Goal: Transaction & Acquisition: Download file/media

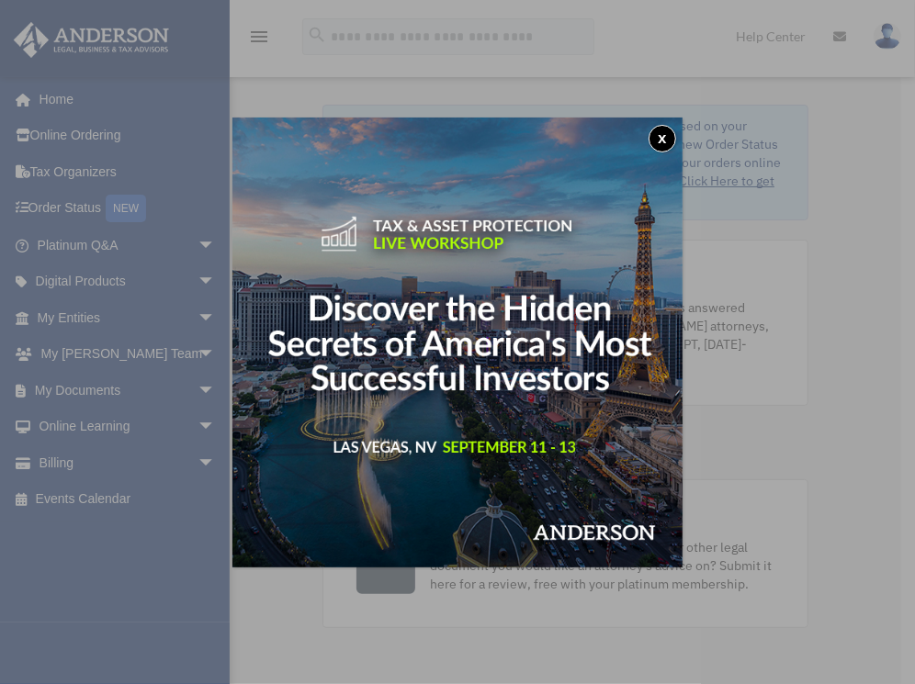
click at [654, 142] on button "x" at bounding box center [662, 139] width 28 height 28
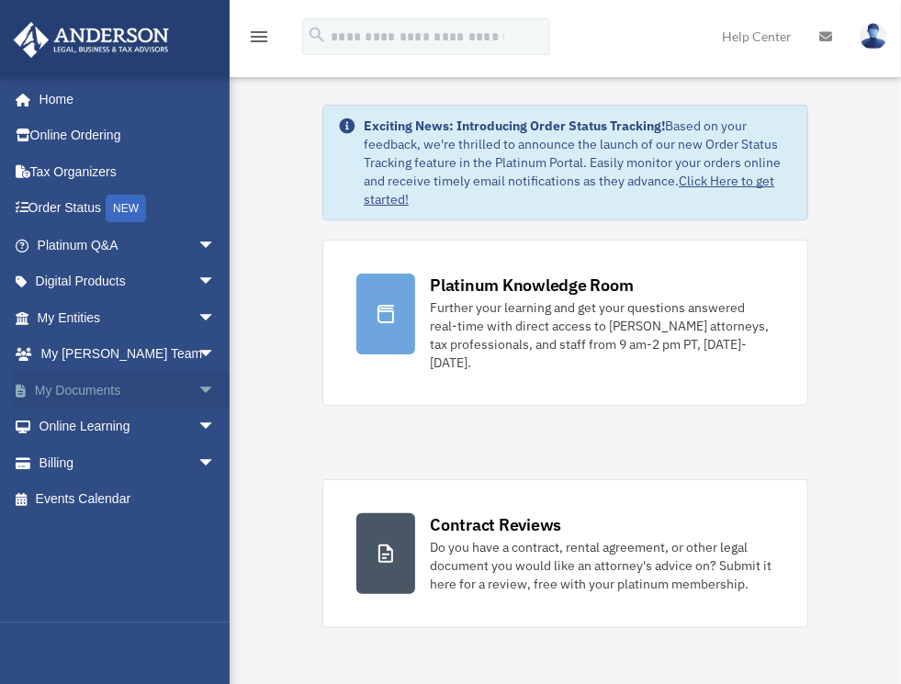
click at [151, 389] on link "My Documents arrow_drop_down" at bounding box center [128, 390] width 231 height 37
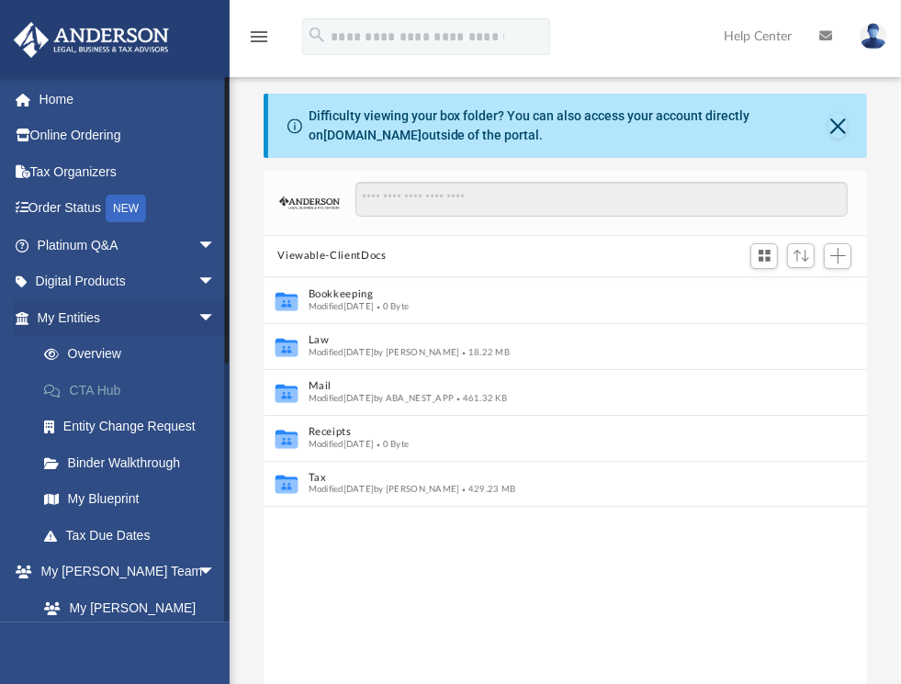
scroll to position [403, 590]
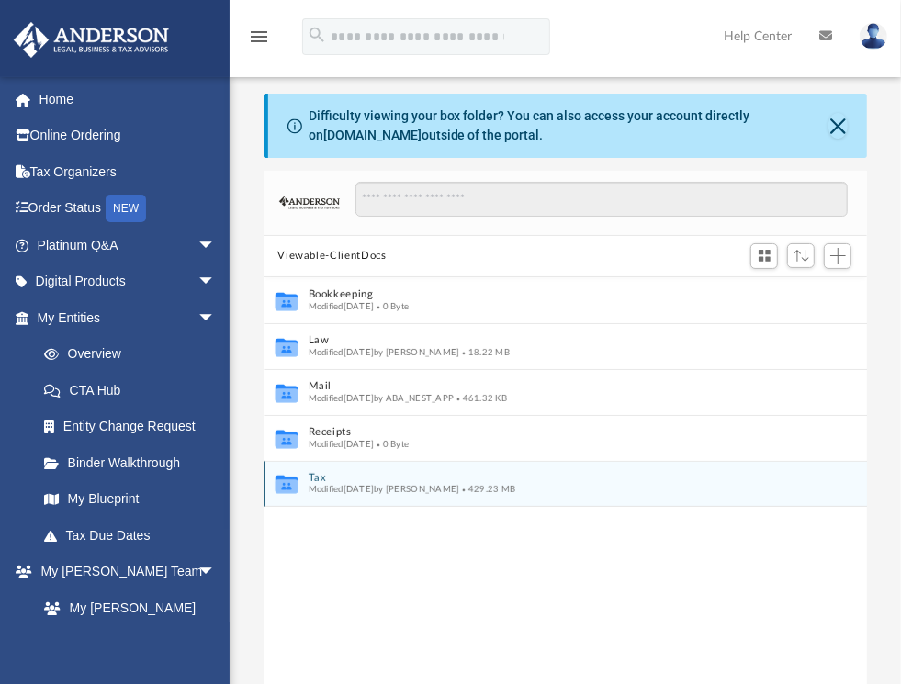
click at [344, 468] on div "Collaborated Folder Tax Modified [DATE] by [PERSON_NAME] 429.23 MB" at bounding box center [566, 484] width 604 height 46
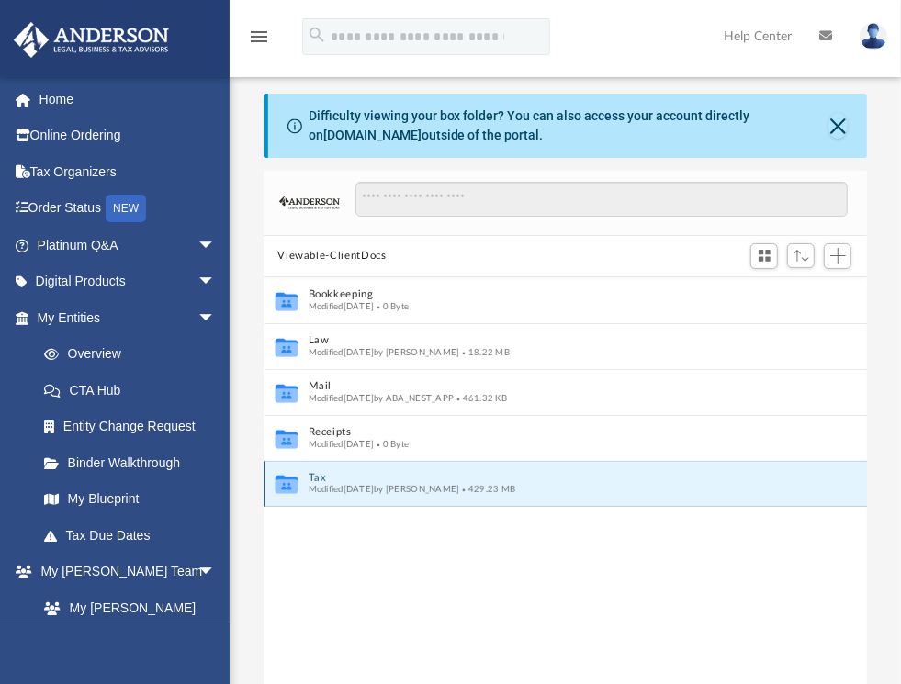
click at [346, 478] on button "Tax" at bounding box center [553, 478] width 491 height 12
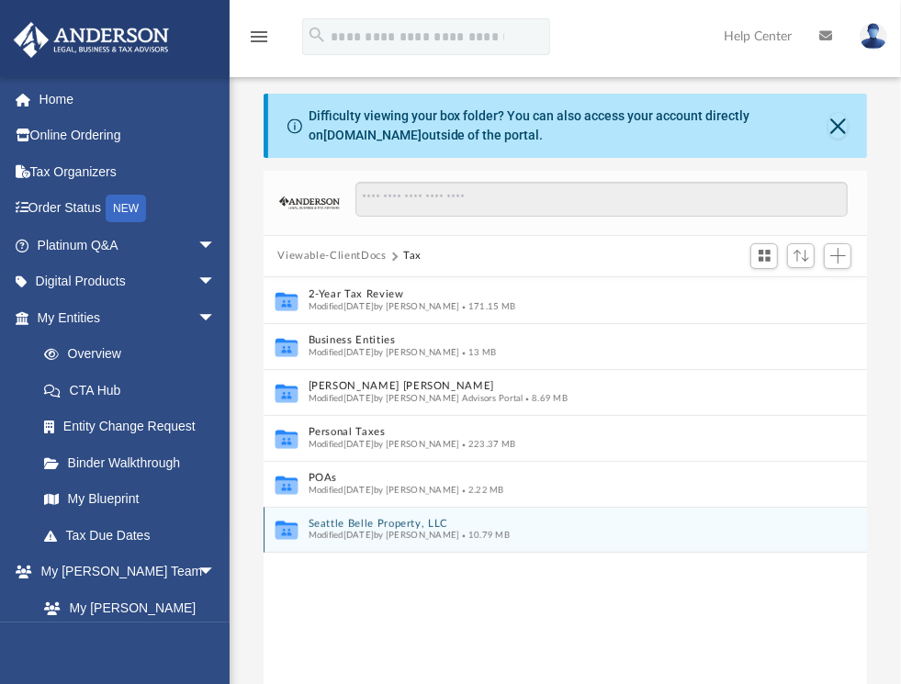
click at [388, 523] on button "Seattle Belle Property, LLC" at bounding box center [553, 524] width 491 height 12
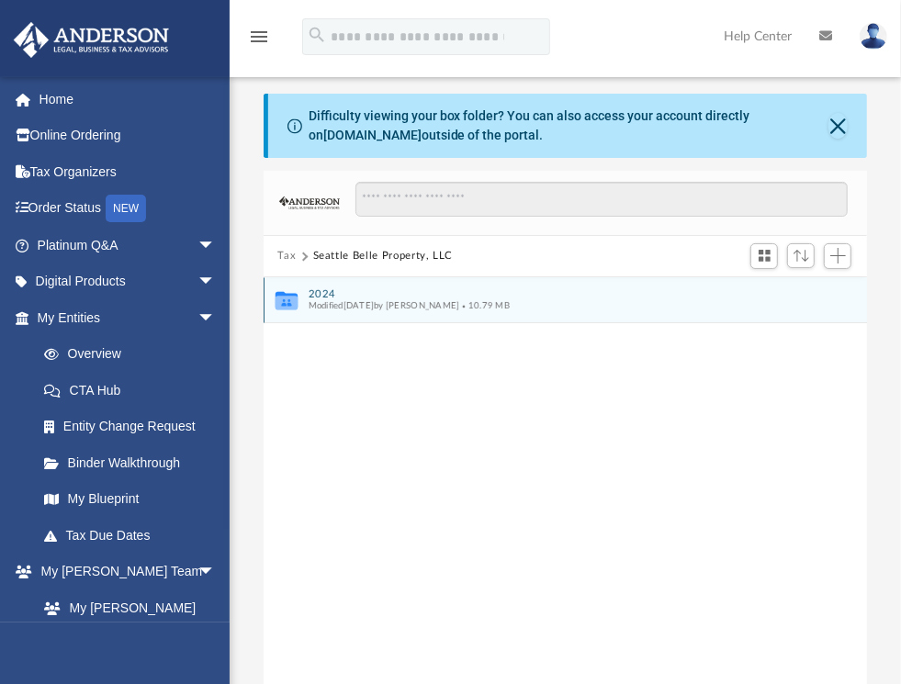
click at [317, 287] on div "Collaborated Folder 2024 Modified [DATE] by [PERSON_NAME] 10.79 MB" at bounding box center [566, 300] width 604 height 46
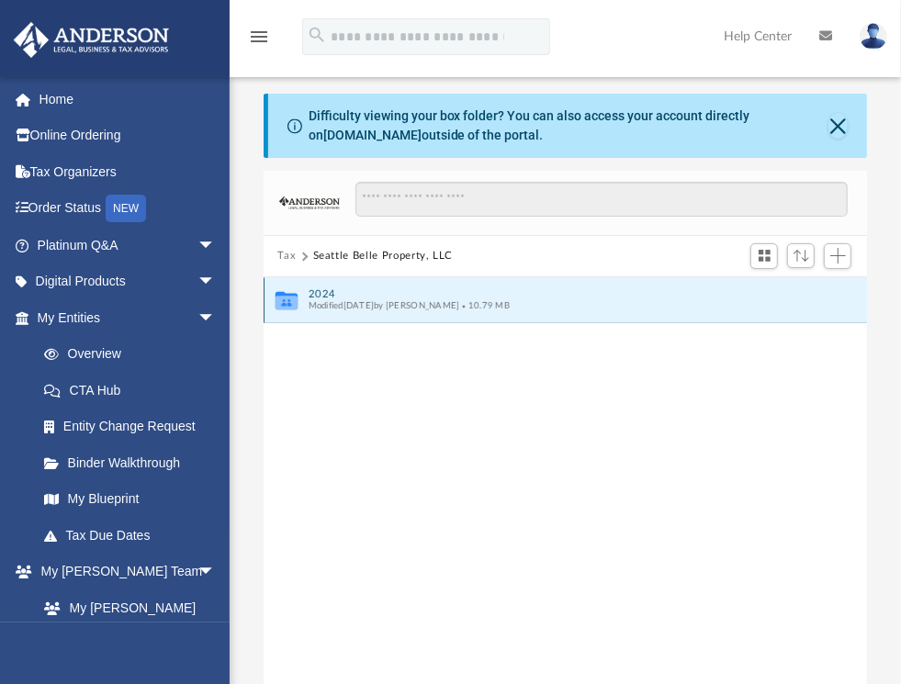
click at [331, 288] on button "2024" at bounding box center [553, 294] width 491 height 12
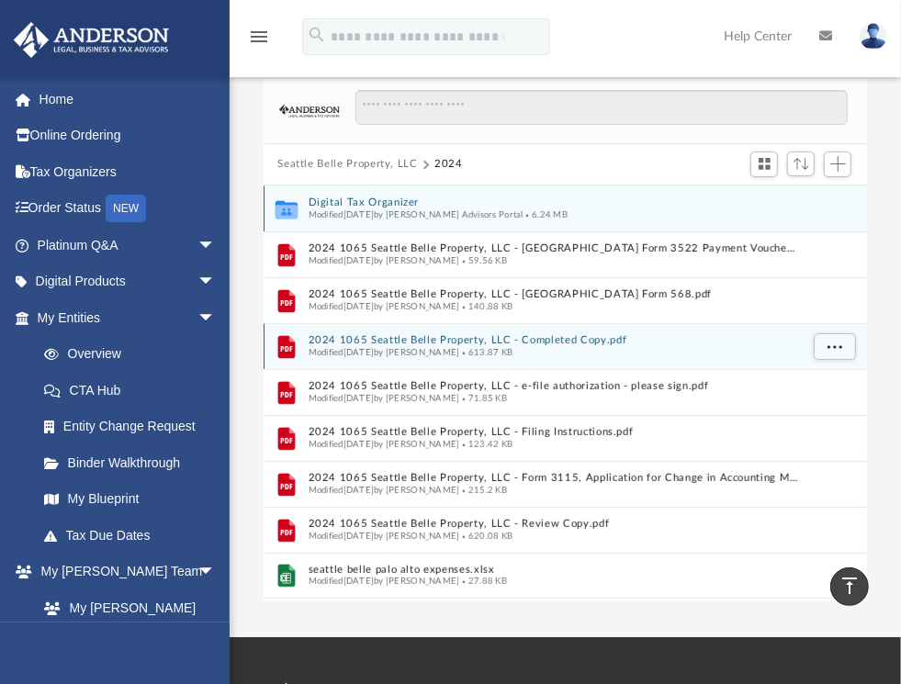
scroll to position [6, 0]
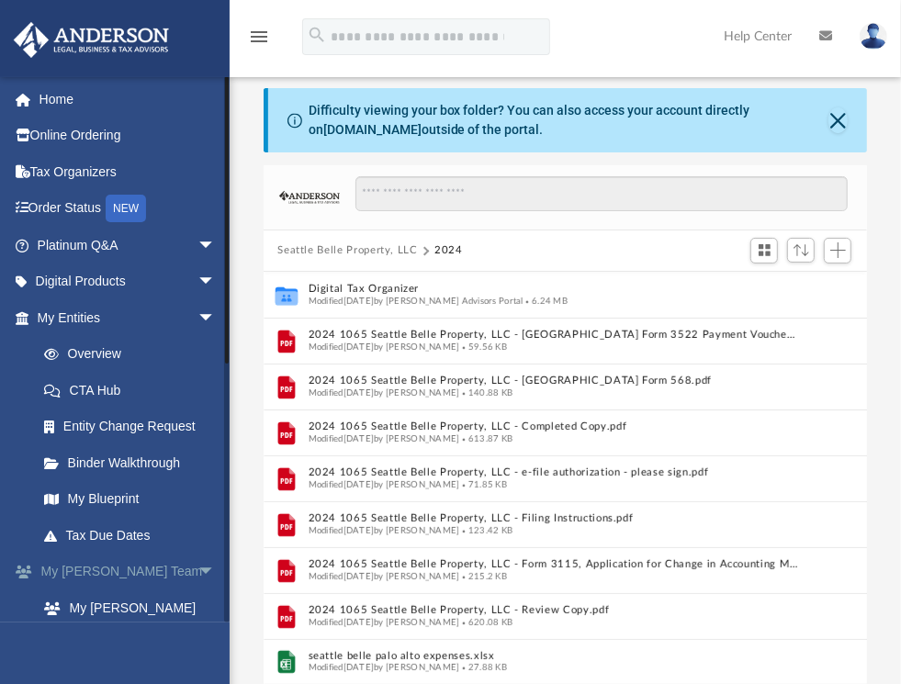
click at [126, 567] on link "My [PERSON_NAME] Team arrow_drop_down" at bounding box center [128, 572] width 231 height 37
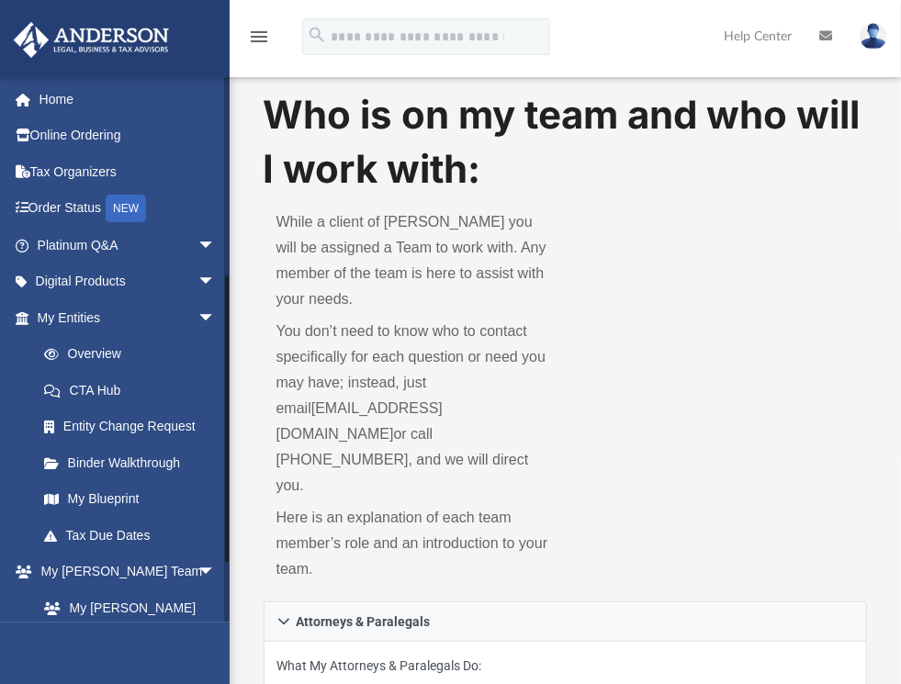
scroll to position [366, 0]
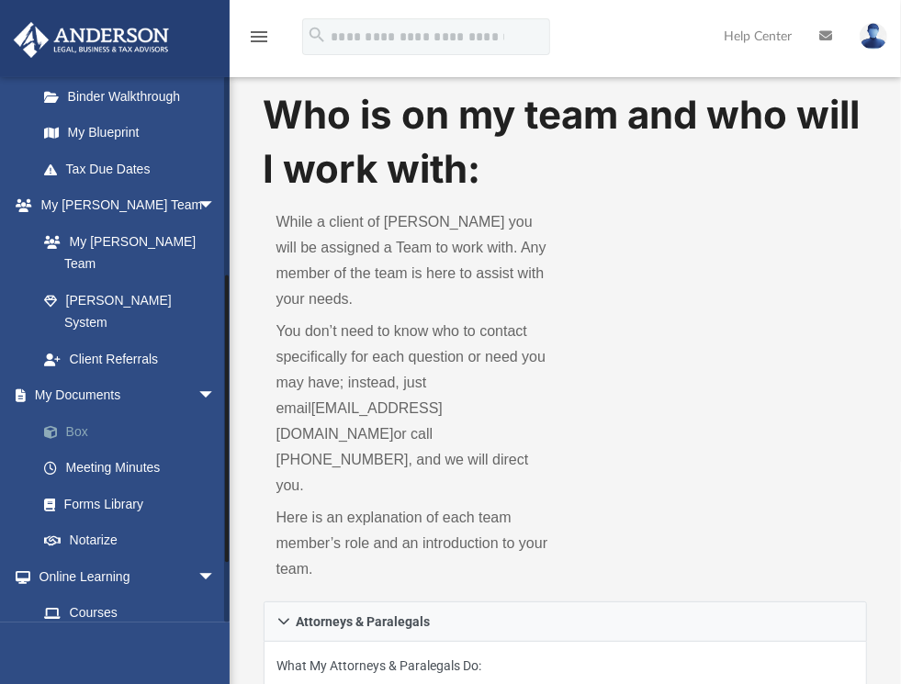
click at [105, 413] on link "Box" at bounding box center [135, 431] width 218 height 37
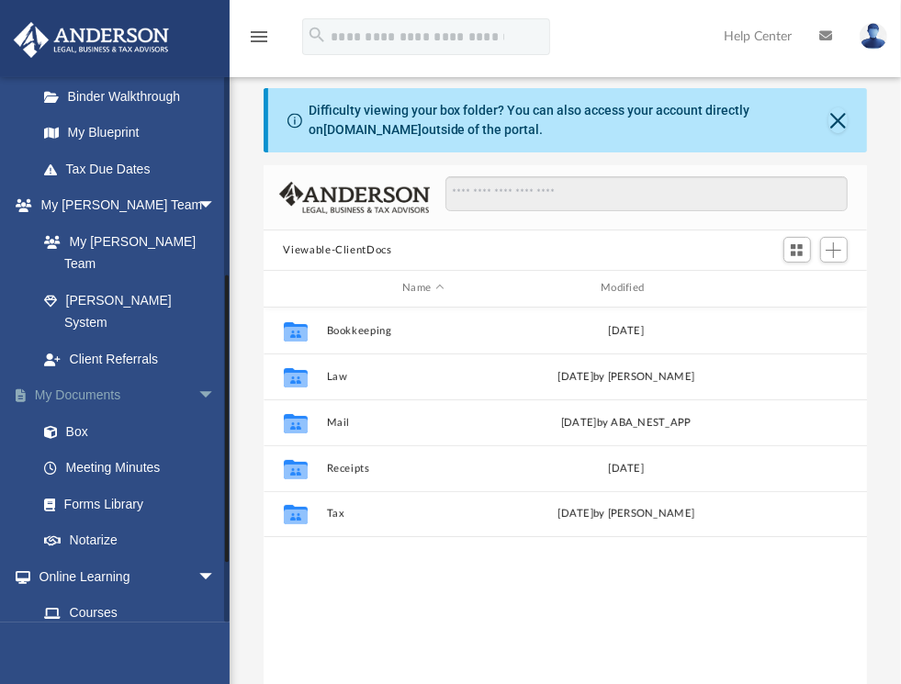
scroll to position [403, 590]
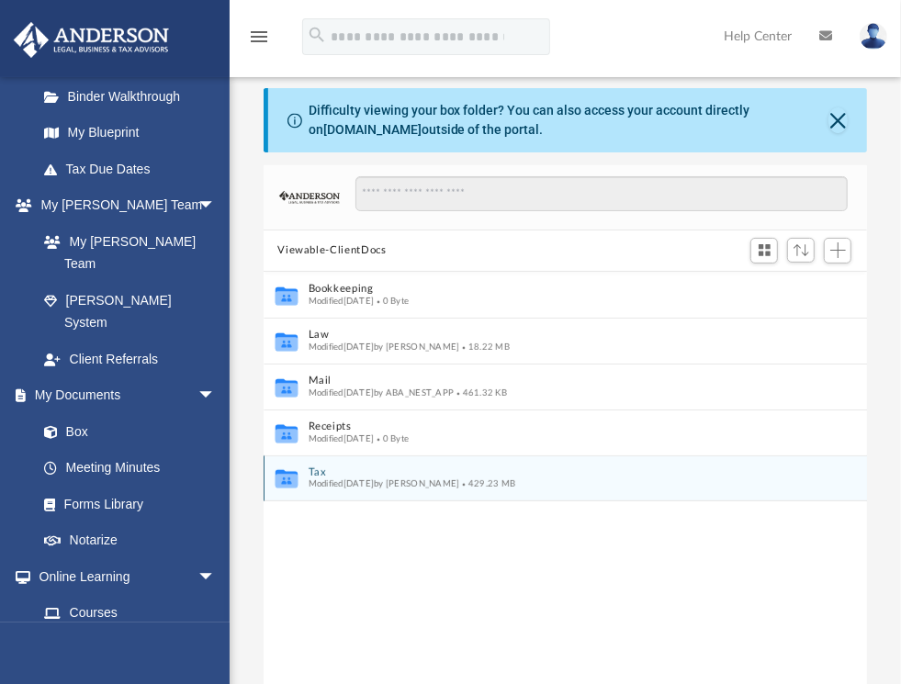
click at [348, 481] on span "Modified [DATE] by [PERSON_NAME]" at bounding box center [384, 483] width 152 height 9
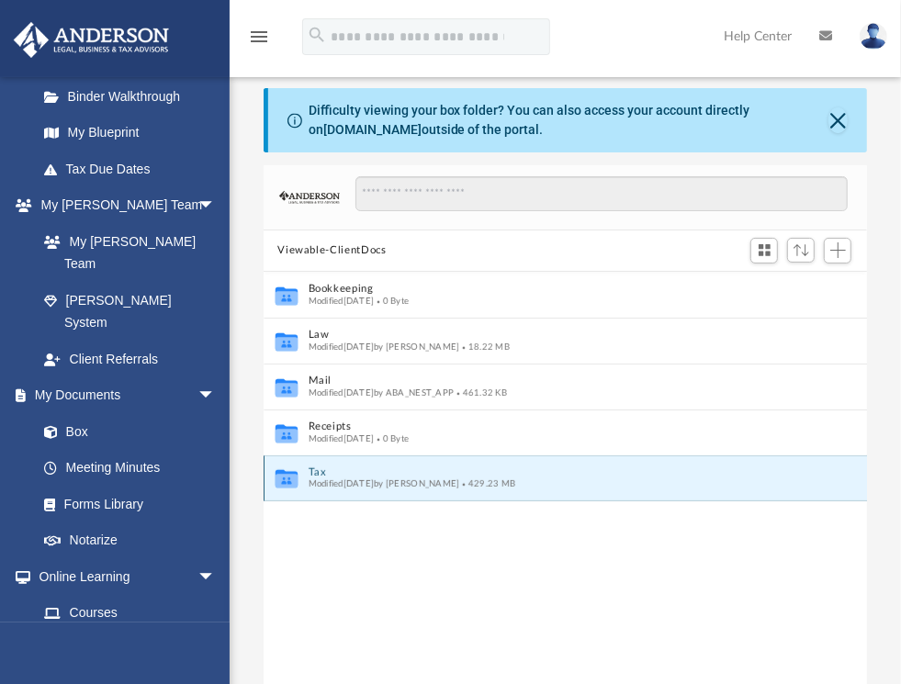
click at [316, 473] on button "Tax" at bounding box center [553, 473] width 491 height 12
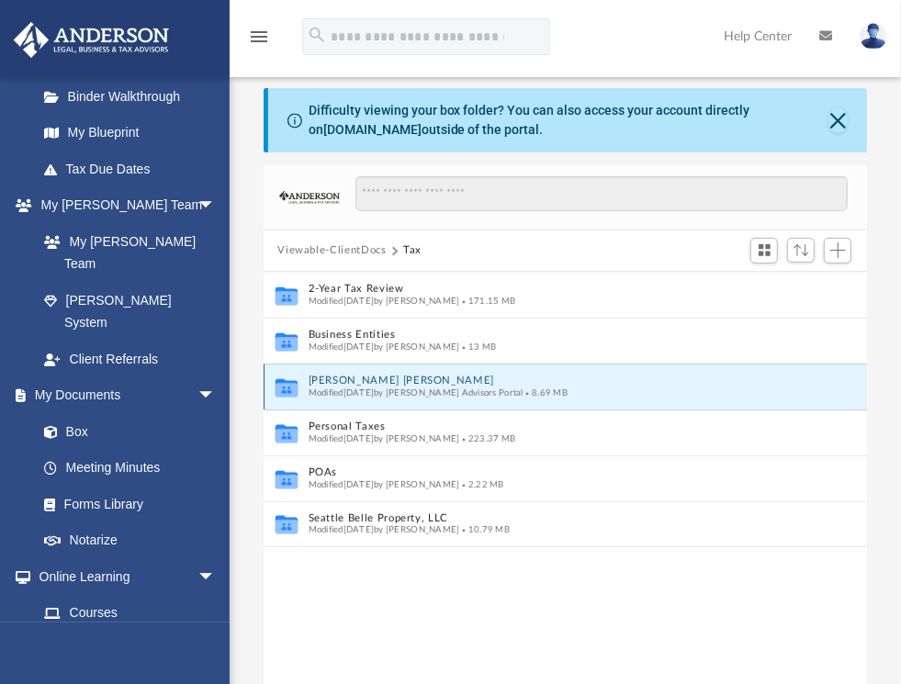
click at [364, 376] on button "[PERSON_NAME] [PERSON_NAME]" at bounding box center [553, 381] width 491 height 12
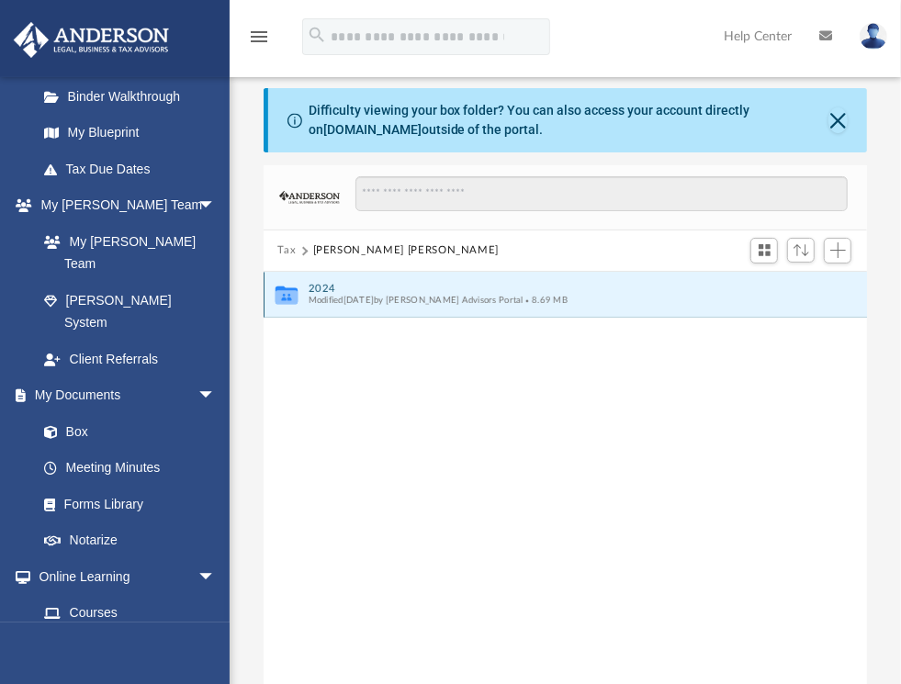
click at [337, 287] on button "2024" at bounding box center [553, 289] width 491 height 12
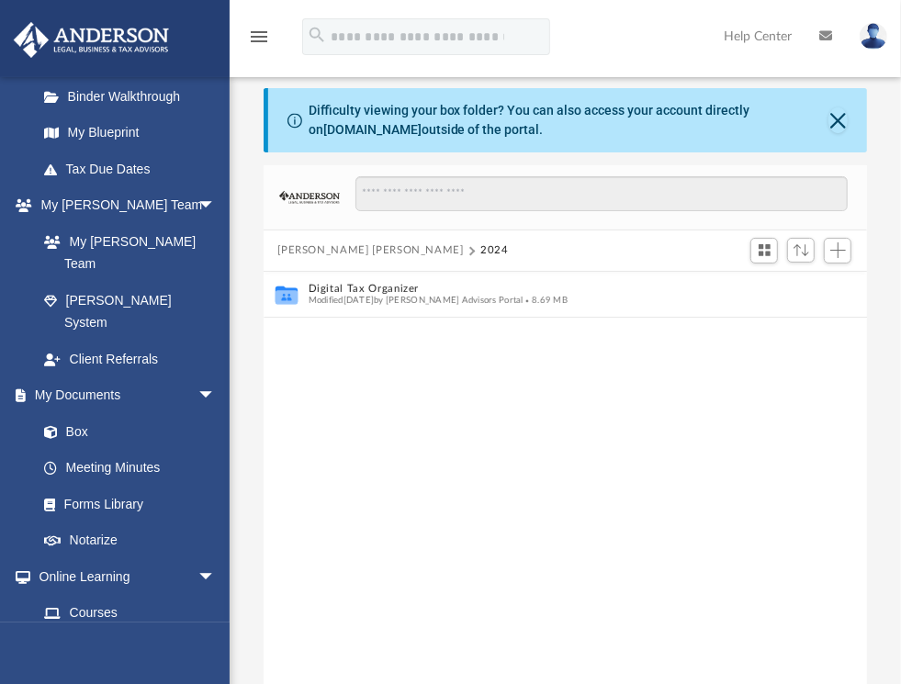
click at [311, 246] on button "Lazar, Lauren Yuni Kang" at bounding box center [370, 250] width 186 height 17
click at [291, 247] on button "Tax" at bounding box center [286, 250] width 18 height 17
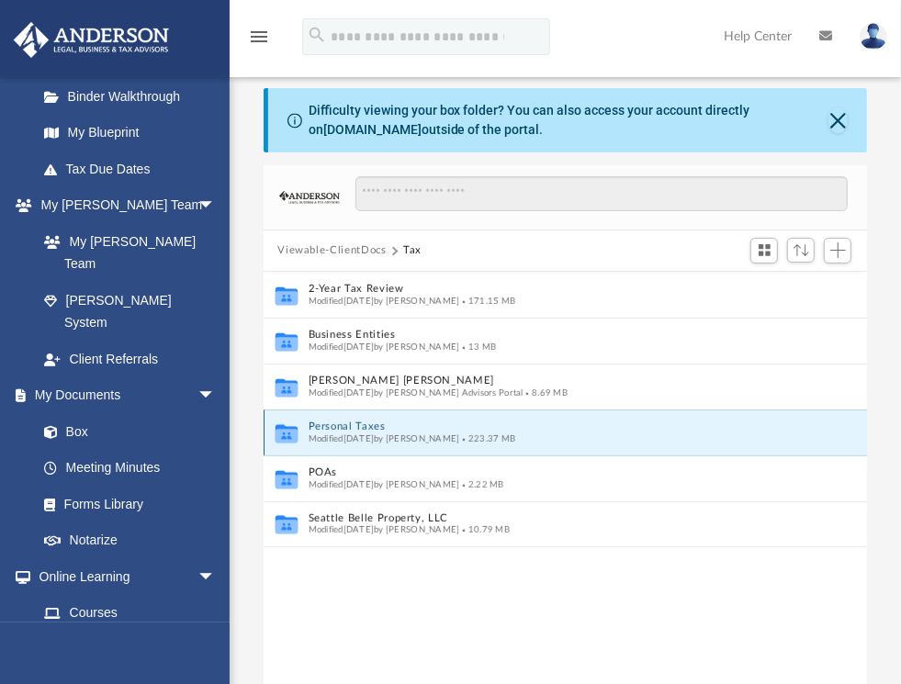
click at [344, 427] on button "Personal Taxes" at bounding box center [553, 427] width 491 height 12
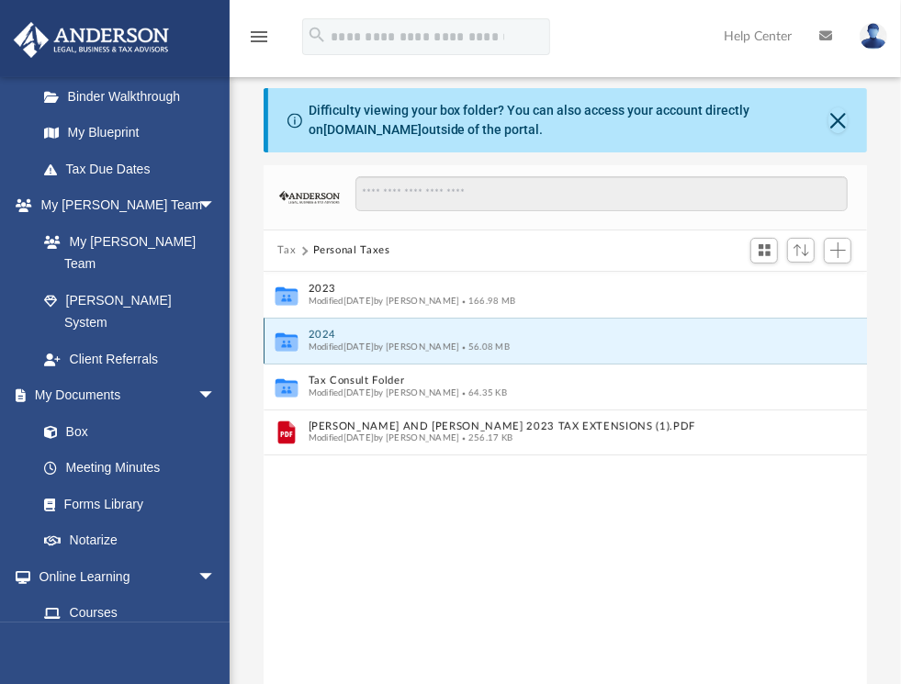
click at [331, 334] on button "2024" at bounding box center [553, 335] width 491 height 12
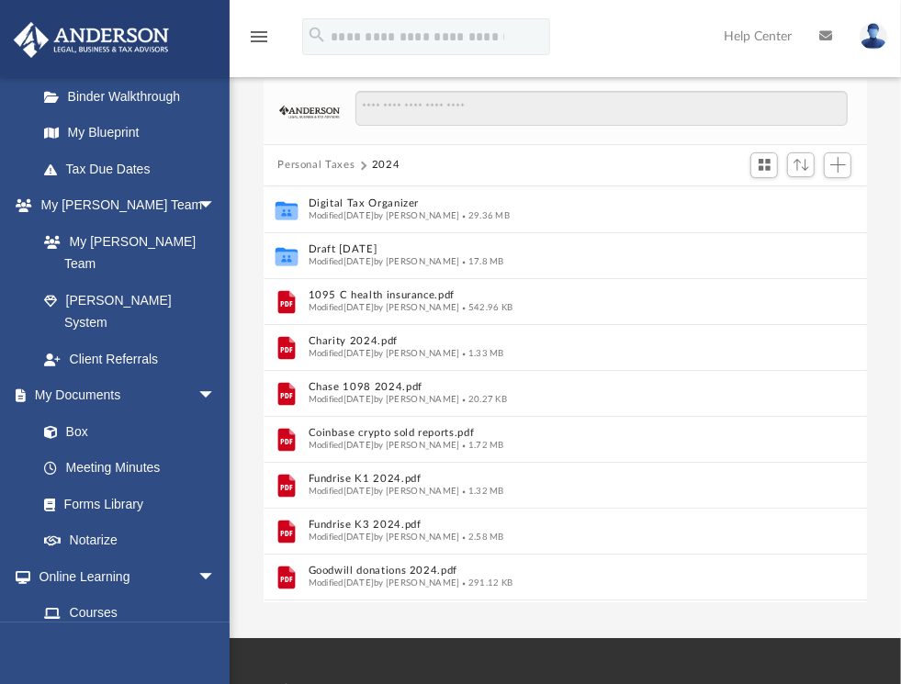
scroll to position [0, 0]
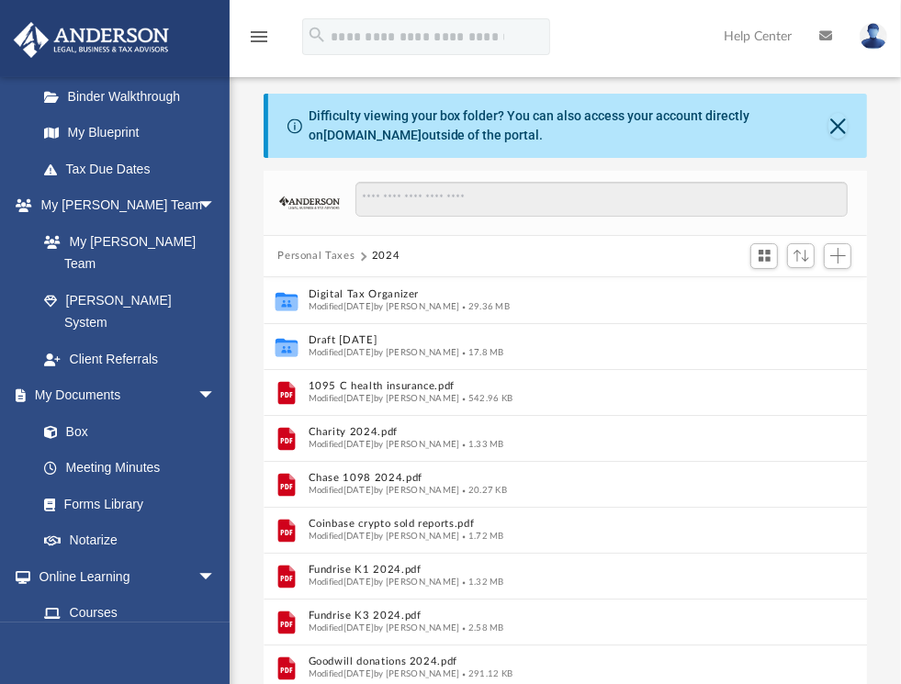
click at [331, 254] on button "Personal Taxes" at bounding box center [315, 256] width 77 height 17
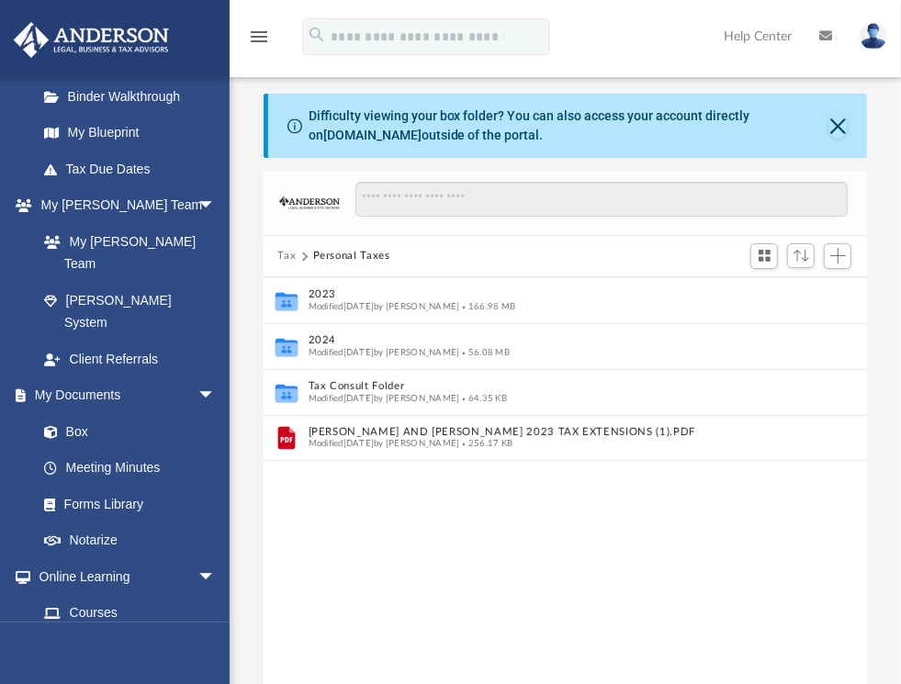
click at [288, 253] on button "Tax" at bounding box center [286, 256] width 18 height 17
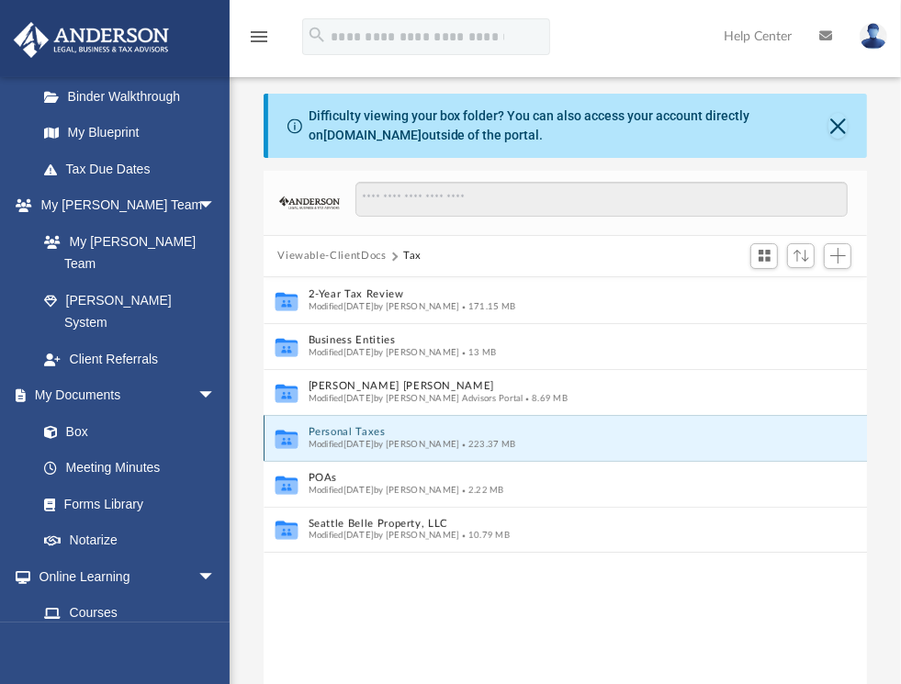
click at [340, 428] on button "Personal Taxes" at bounding box center [553, 432] width 491 height 12
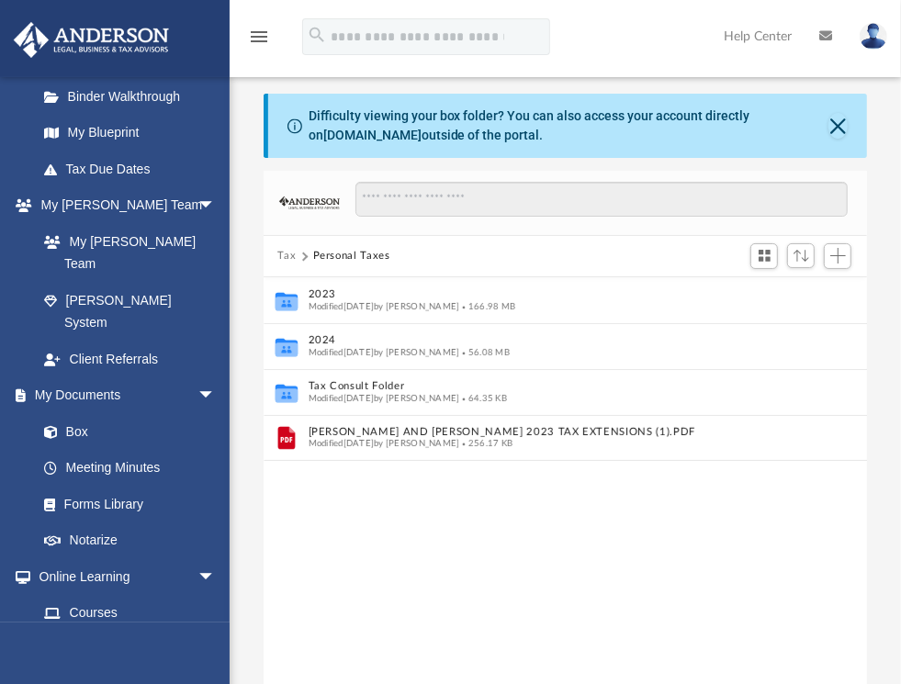
drag, startPoint x: 285, startPoint y: 252, endPoint x: 386, endPoint y: 258, distance: 101.2
click at [386, 258] on div "Tax Personal Taxes" at bounding box center [341, 256] width 129 height 17
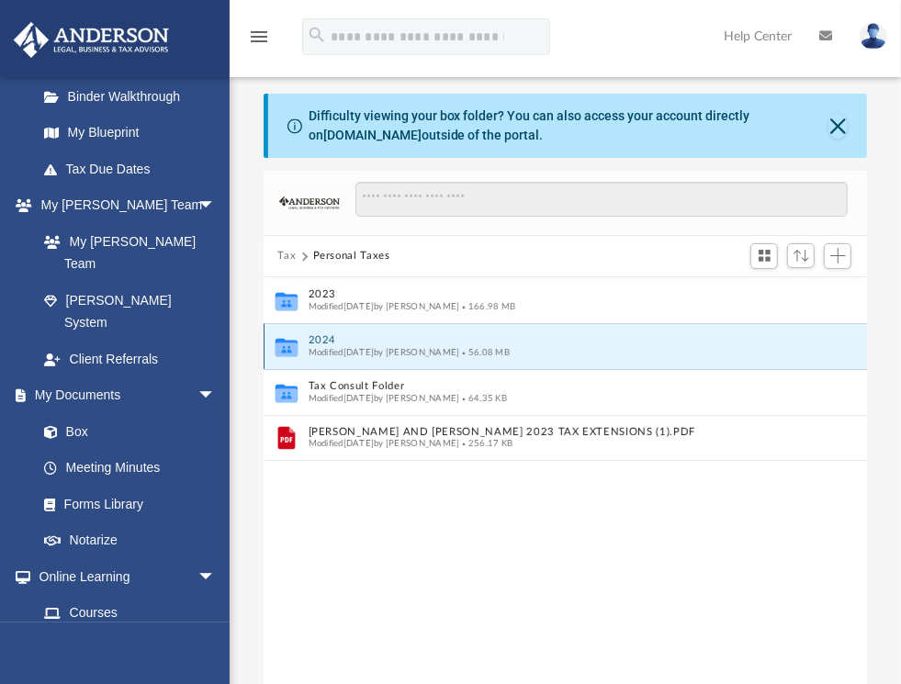
click at [321, 337] on button "2024" at bounding box center [553, 340] width 491 height 12
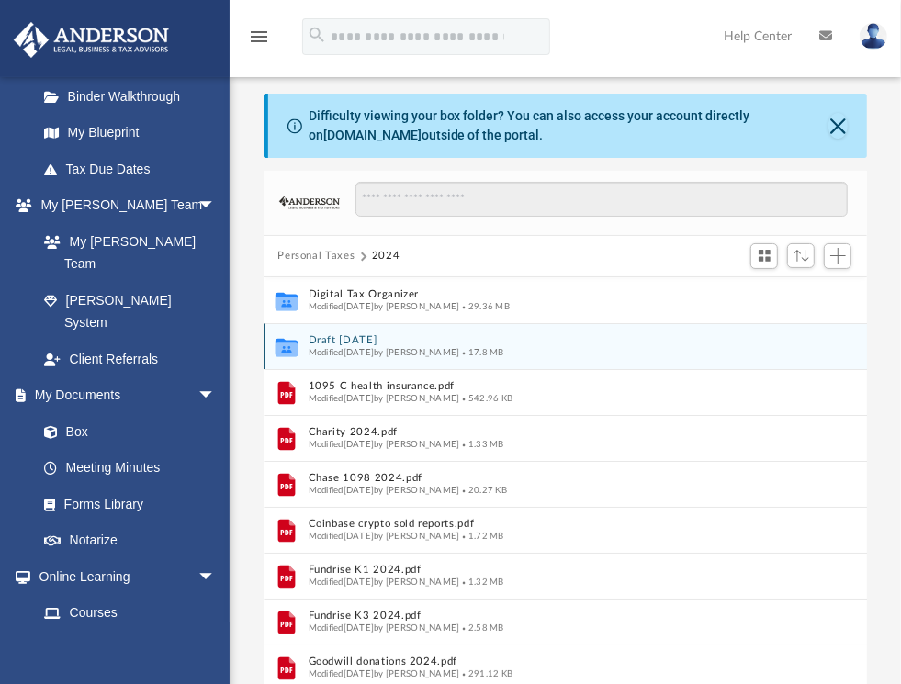
click at [376, 340] on button "Draft 8-12-25" at bounding box center [546, 340] width 477 height 12
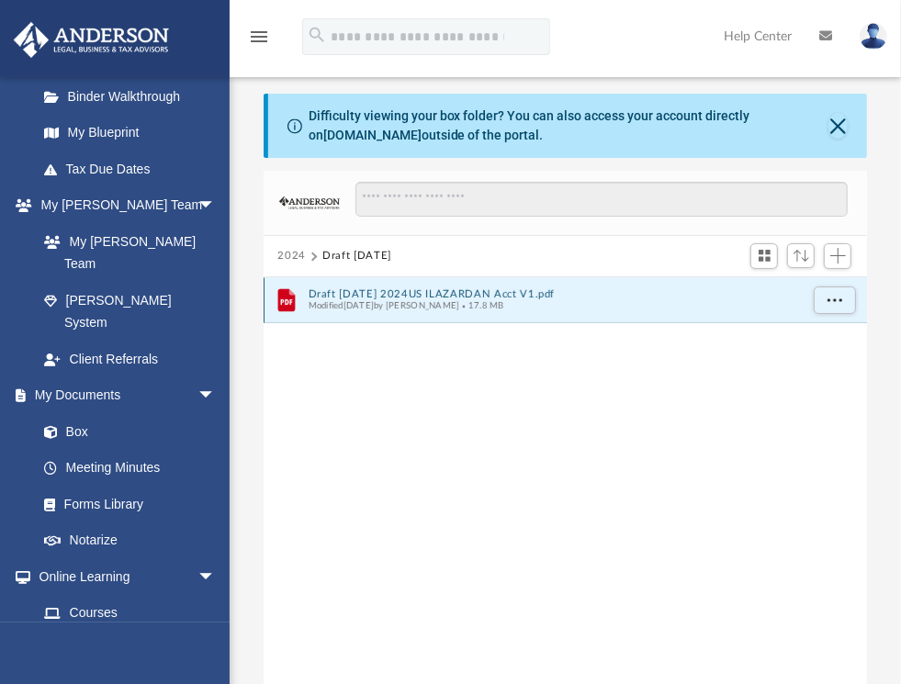
click at [392, 296] on button "Draft 8-12-25 2024US ILAZARDAN Acct V1.pdf" at bounding box center [553, 294] width 491 height 12
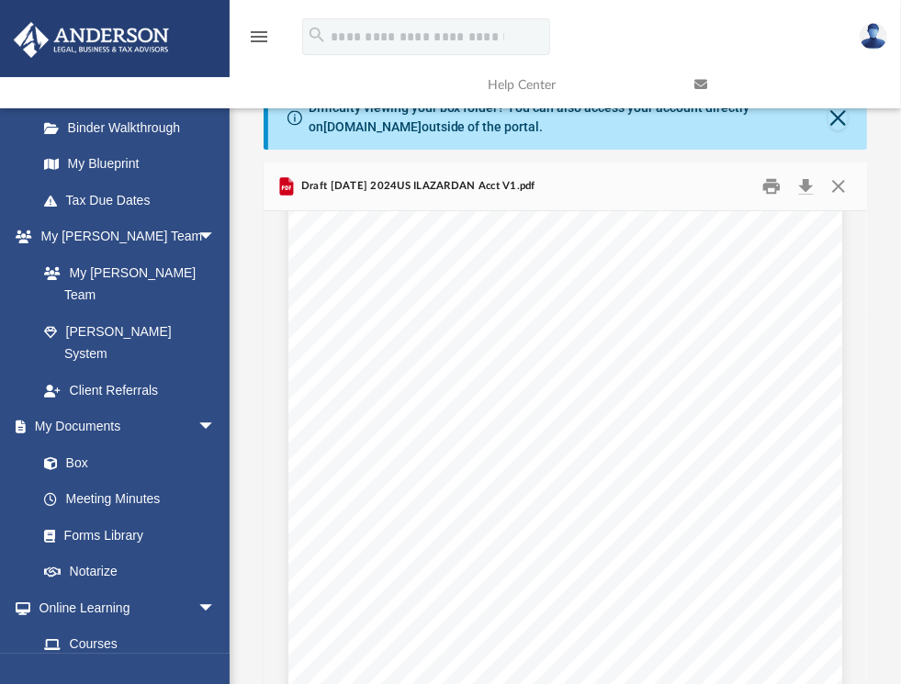
scroll to position [14788, 0]
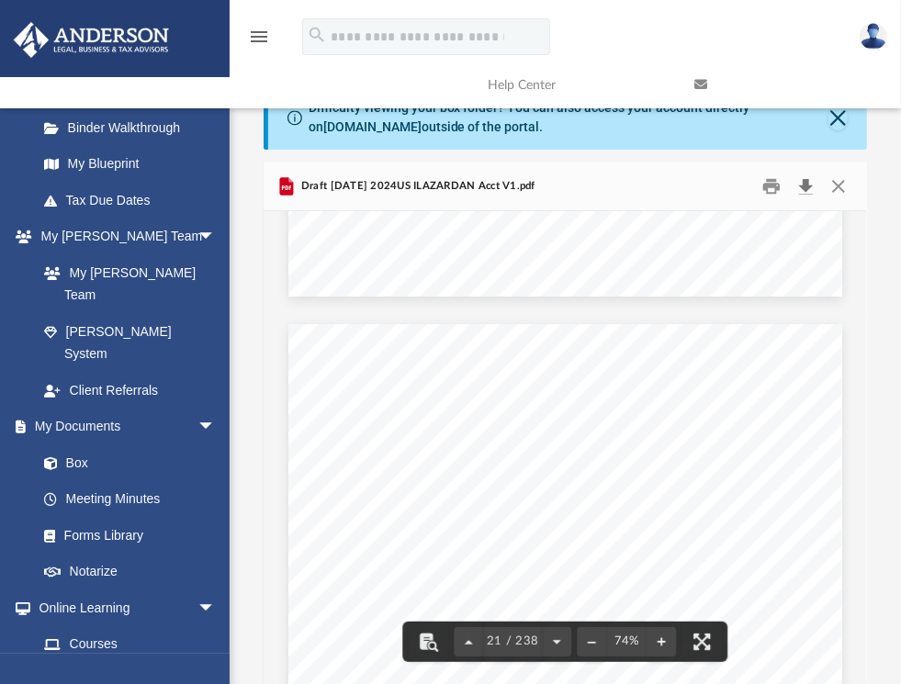
click at [807, 188] on button "Download" at bounding box center [806, 187] width 33 height 28
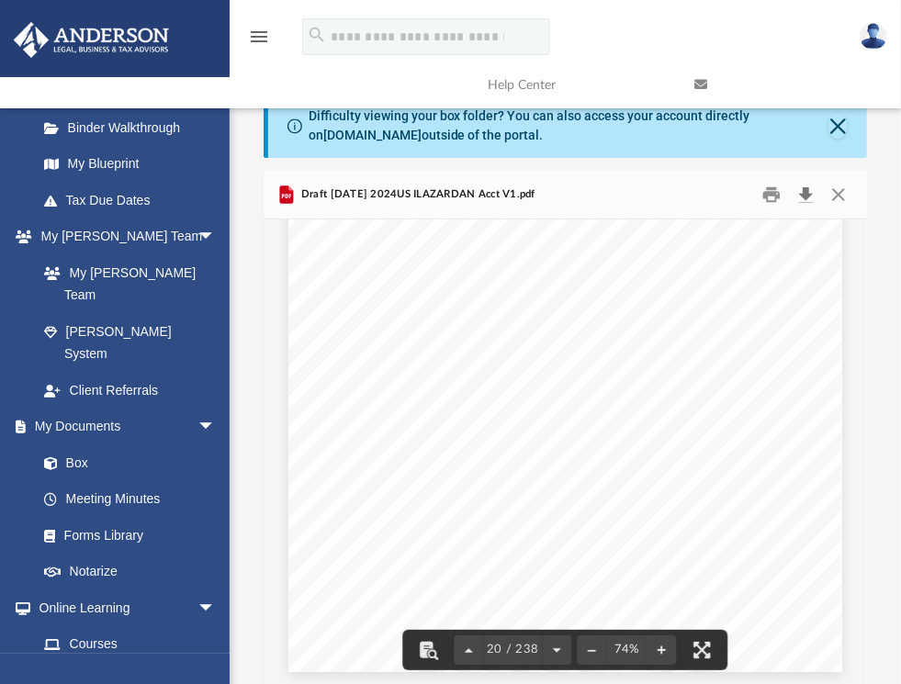
scroll to position [0, 0]
drag, startPoint x: 857, startPoint y: 276, endPoint x: 855, endPoint y: 228, distance: 48.7
click at [855, 228] on div "2024 Draft 8-12-25 Name File Draft 8-12-25 2024US ILAZARDAN Acct V1.pdf Modifie…" at bounding box center [566, 432] width 604 height 523
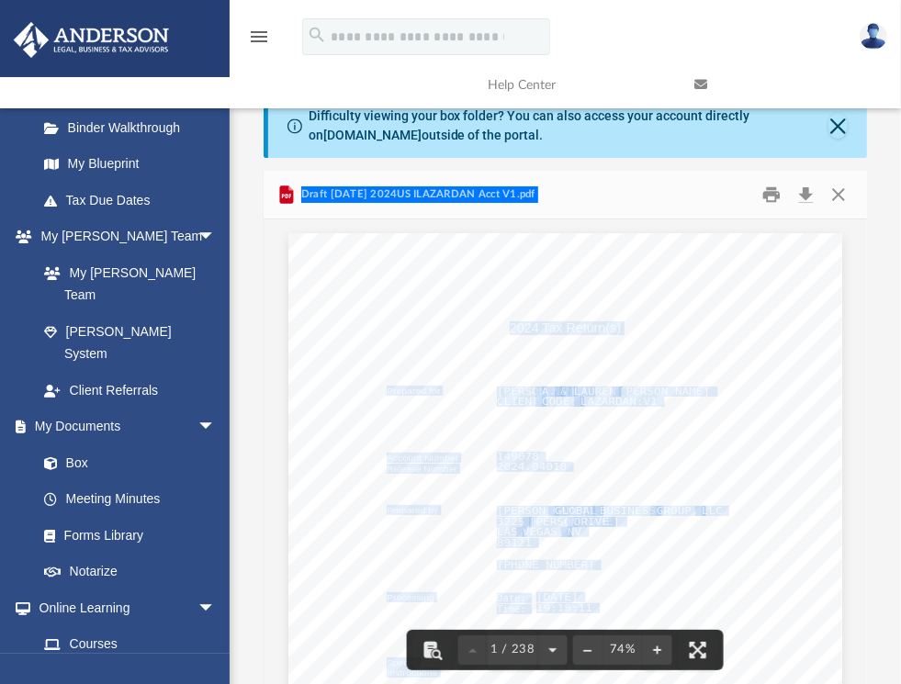
click at [549, 261] on div "400071 04-01-24 Prepared for Account Number Release Number Prepared by Processi…" at bounding box center [565, 591] width 554 height 716
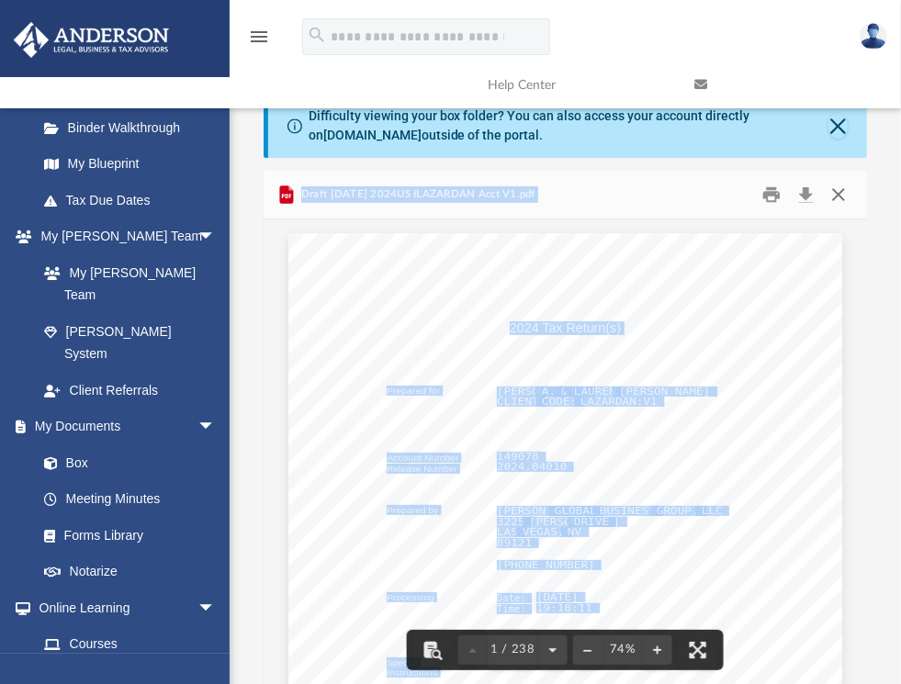
click at [841, 197] on button "Close" at bounding box center [838, 195] width 33 height 28
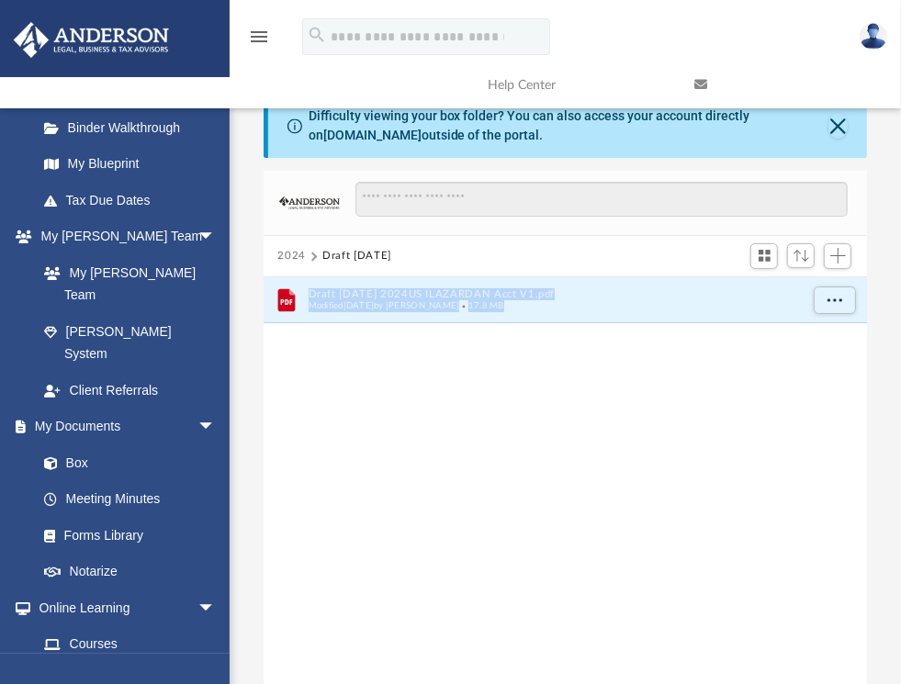
click at [296, 253] on button "2024" at bounding box center [291, 256] width 28 height 17
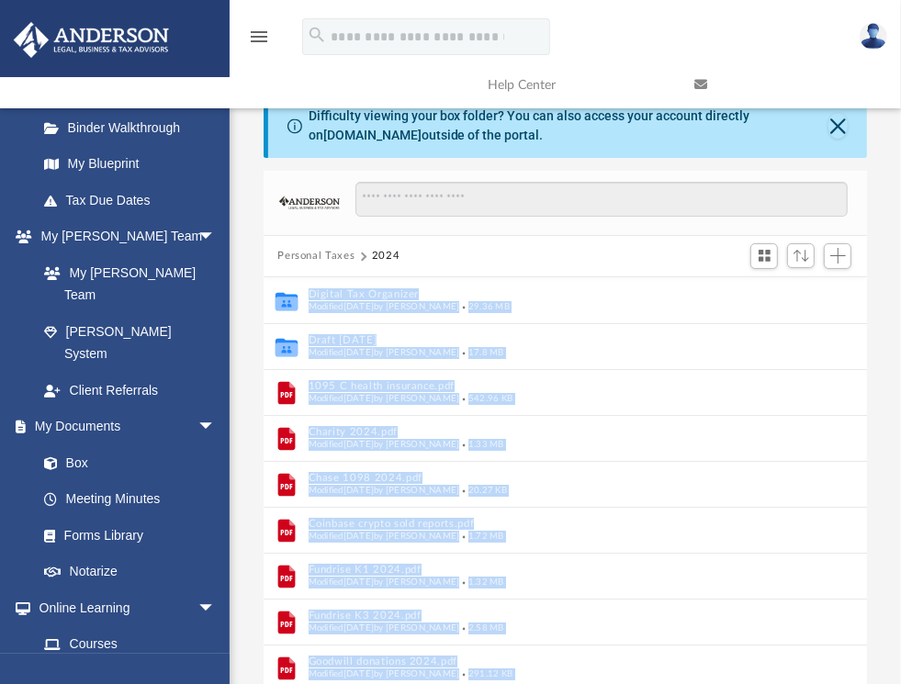
click at [877, 359] on div "Difficulty viewing your box folder? You can also access your account directly o…" at bounding box center [565, 394] width 671 height 600
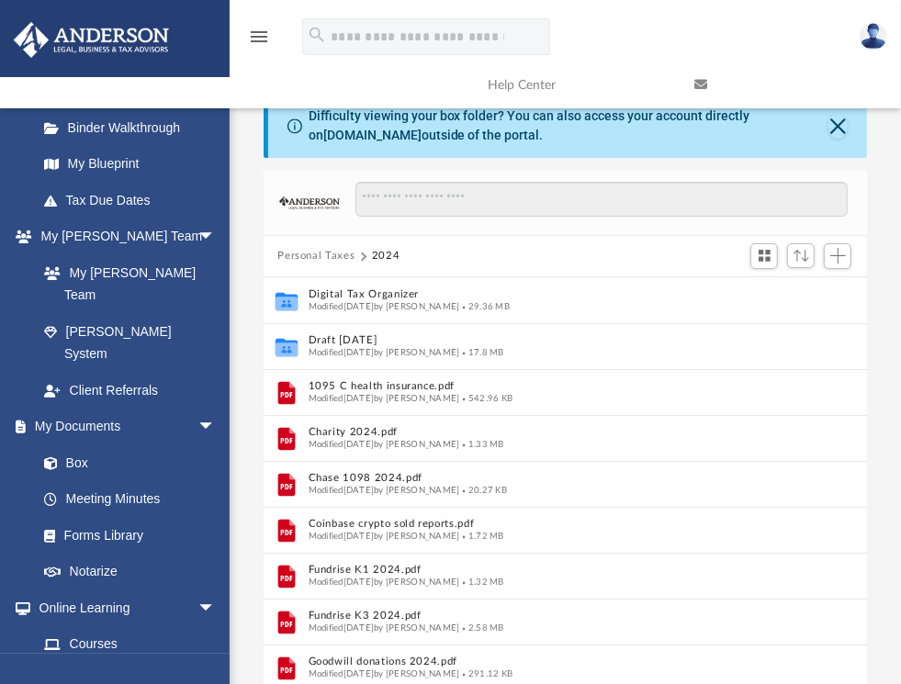
click at [335, 259] on button "Personal Taxes" at bounding box center [315, 256] width 77 height 17
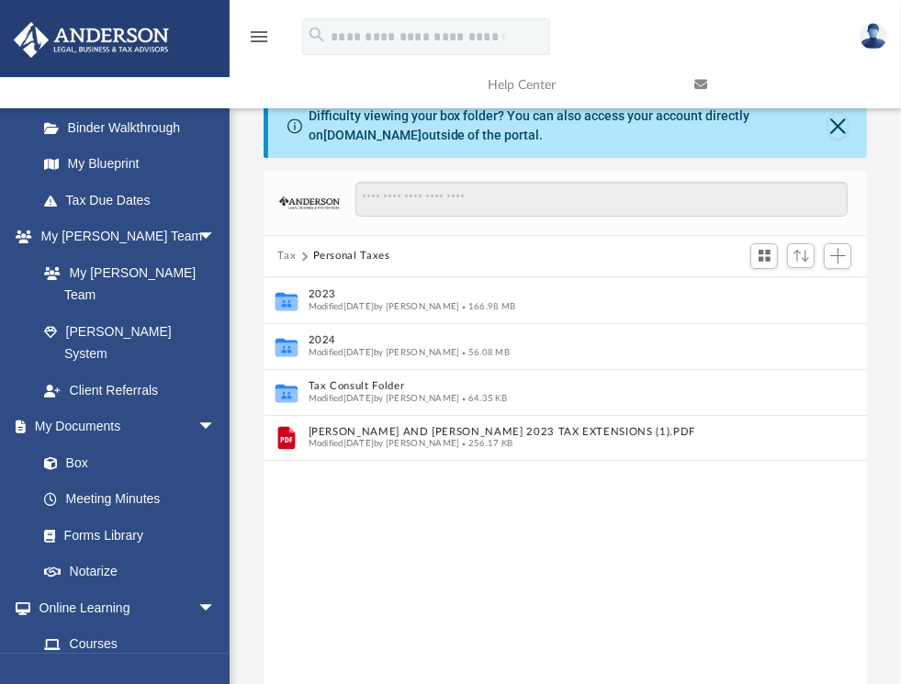
click at [287, 252] on button "Tax" at bounding box center [286, 256] width 18 height 17
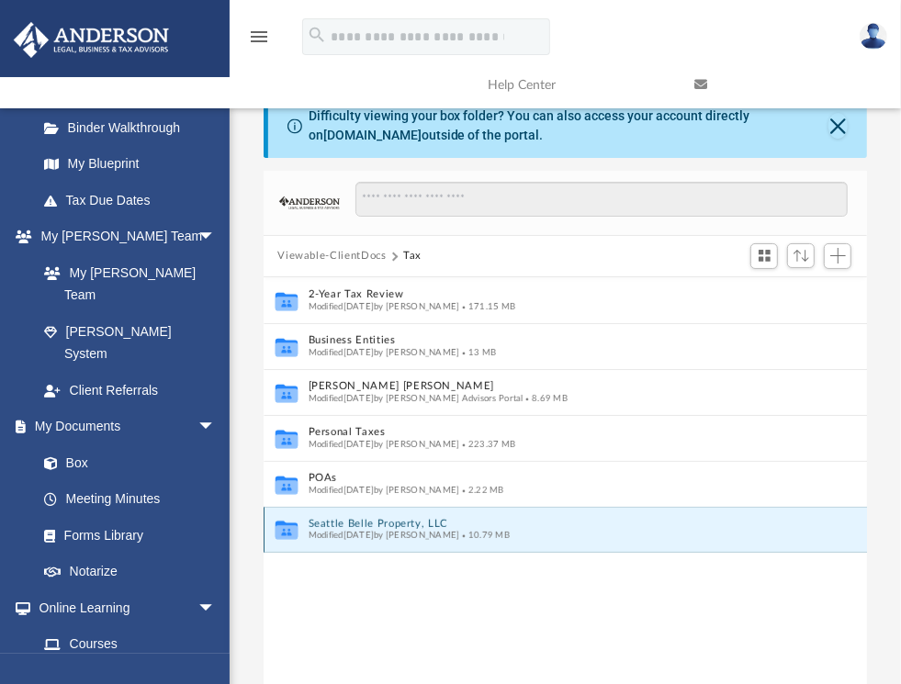
click at [381, 518] on button "Seattle Belle Property, LLC" at bounding box center [553, 524] width 491 height 12
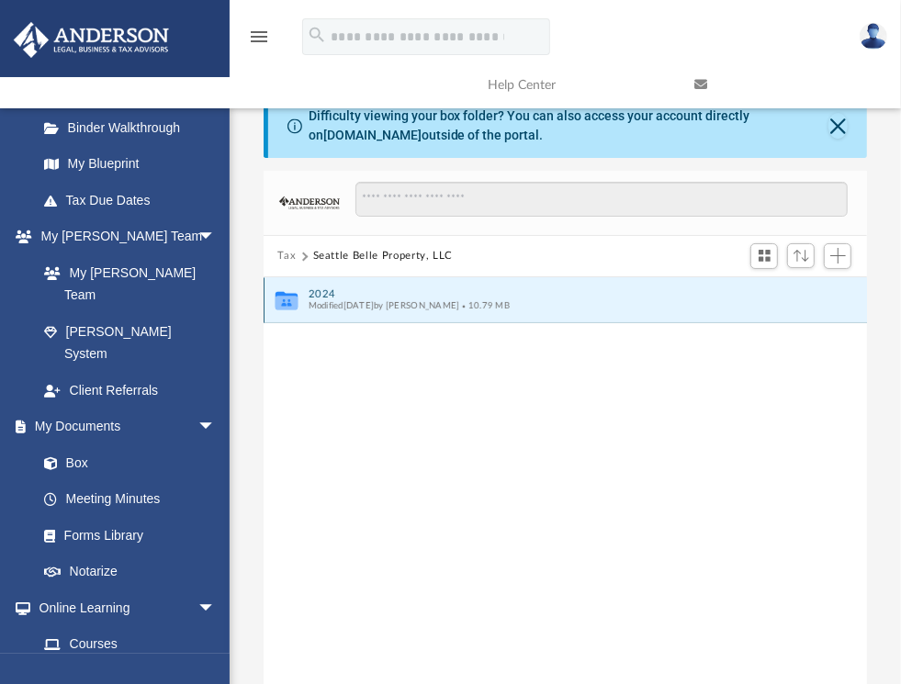
click at [327, 289] on button "2024" at bounding box center [553, 294] width 491 height 12
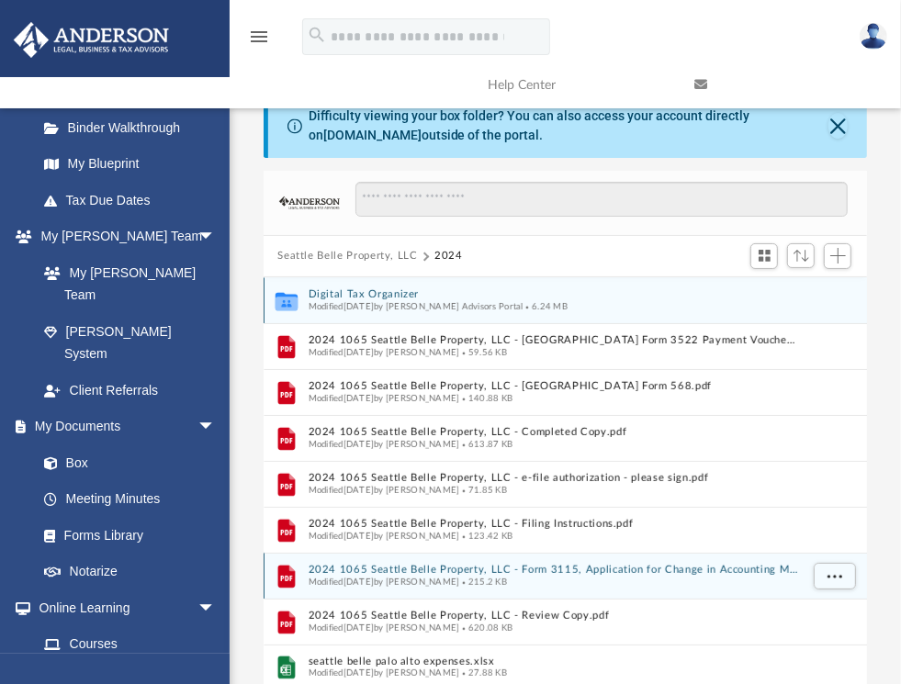
scroll to position [183, 0]
